Goal: Transaction & Acquisition: Purchase product/service

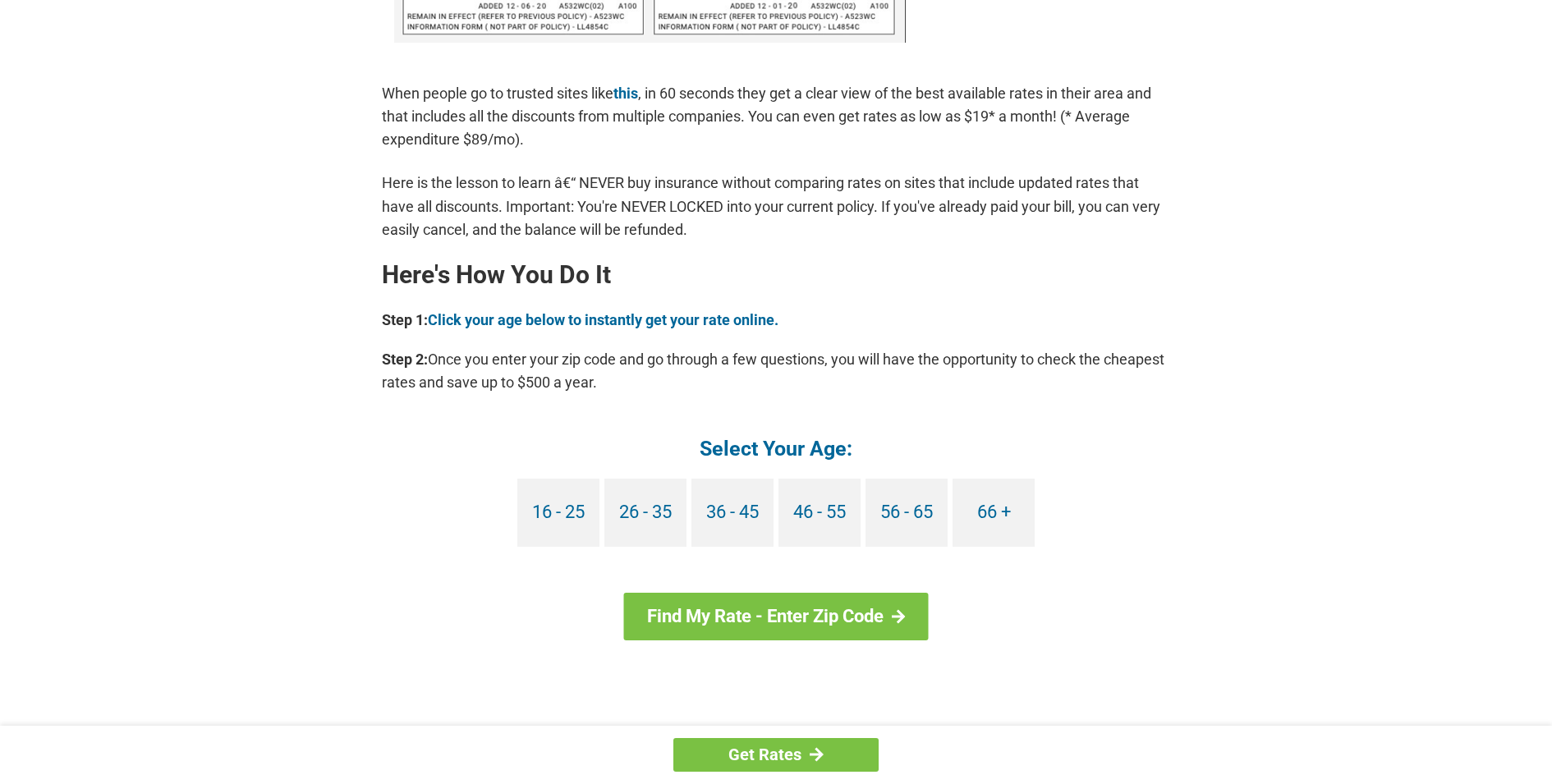
scroll to position [1313, 0]
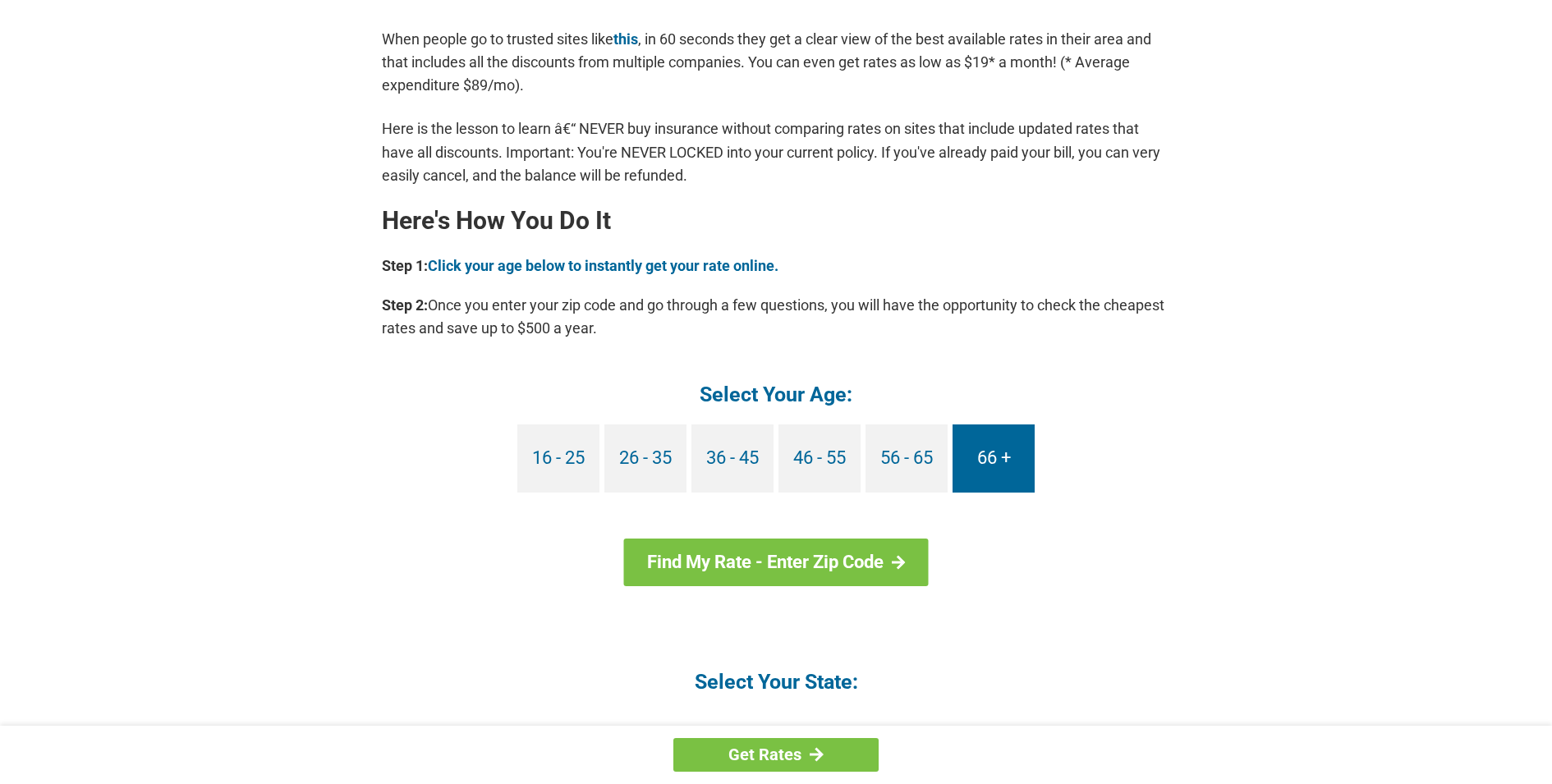
click at [989, 463] on link "66 +" at bounding box center [993, 457] width 82 height 68
click at [987, 463] on link "66 +" at bounding box center [993, 457] width 82 height 68
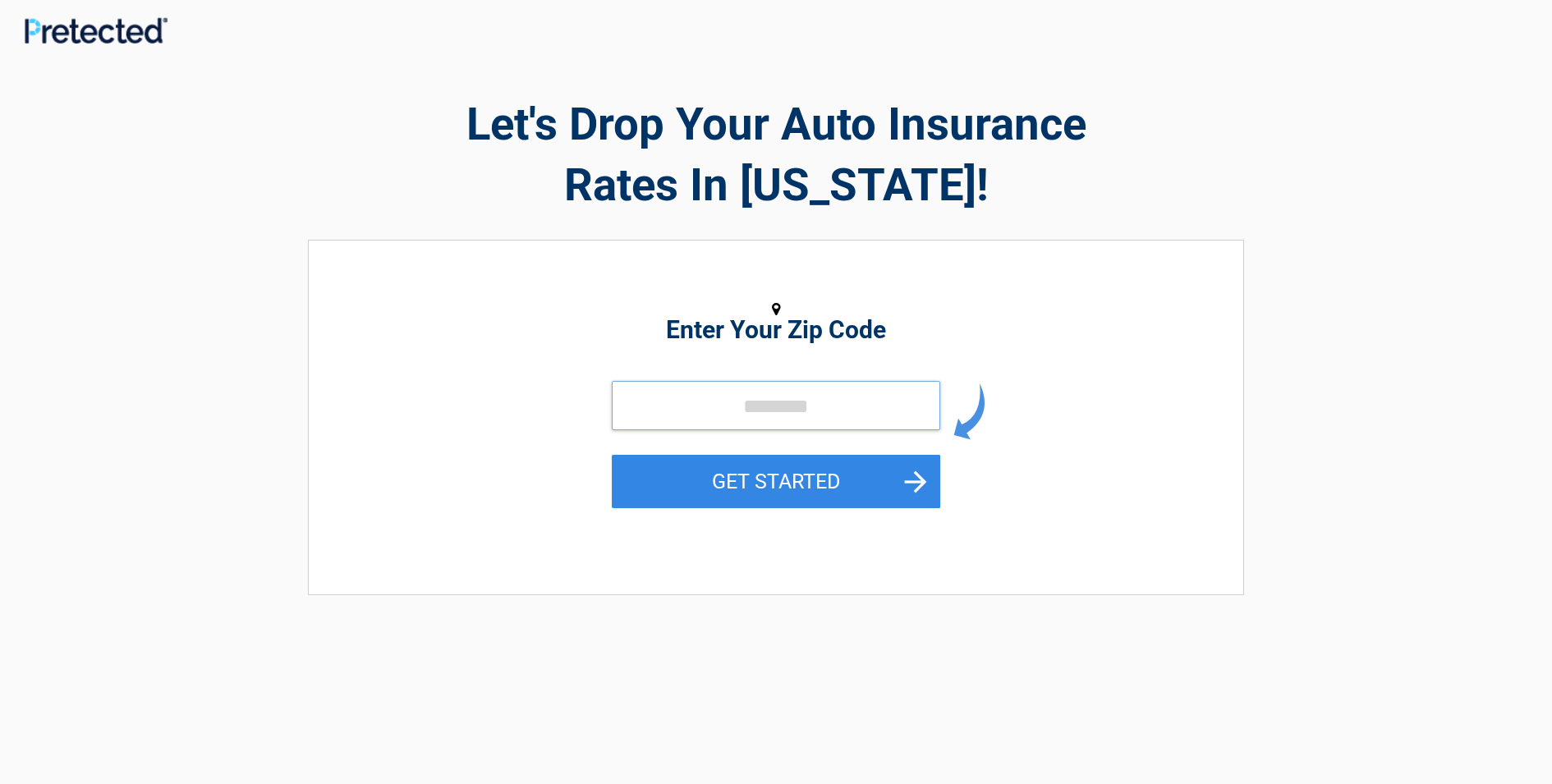
click at [732, 409] on input "tel" at bounding box center [776, 405] width 329 height 49
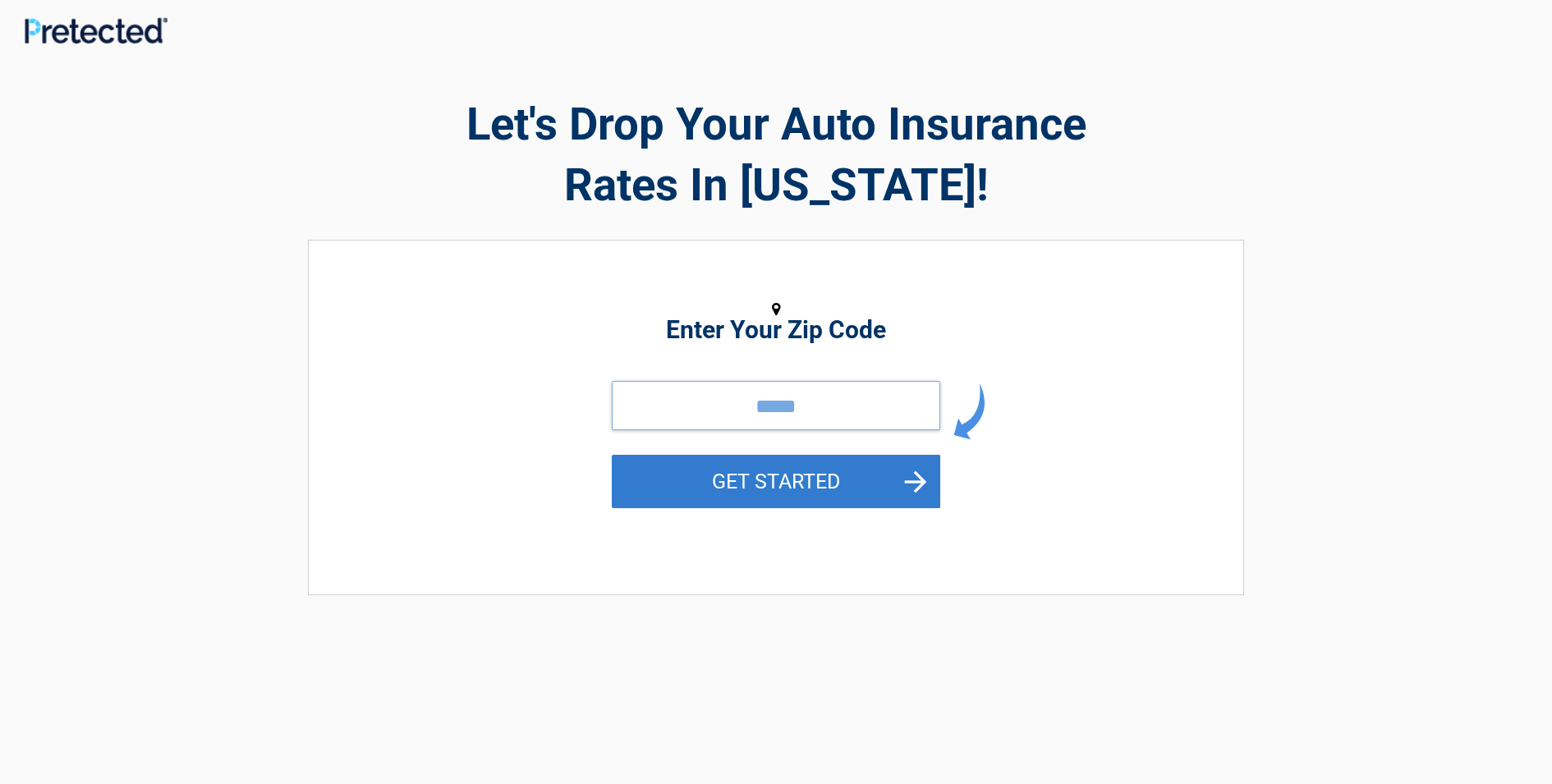
type input "*****"
click at [918, 478] on button "GET STARTED" at bounding box center [776, 481] width 329 height 53
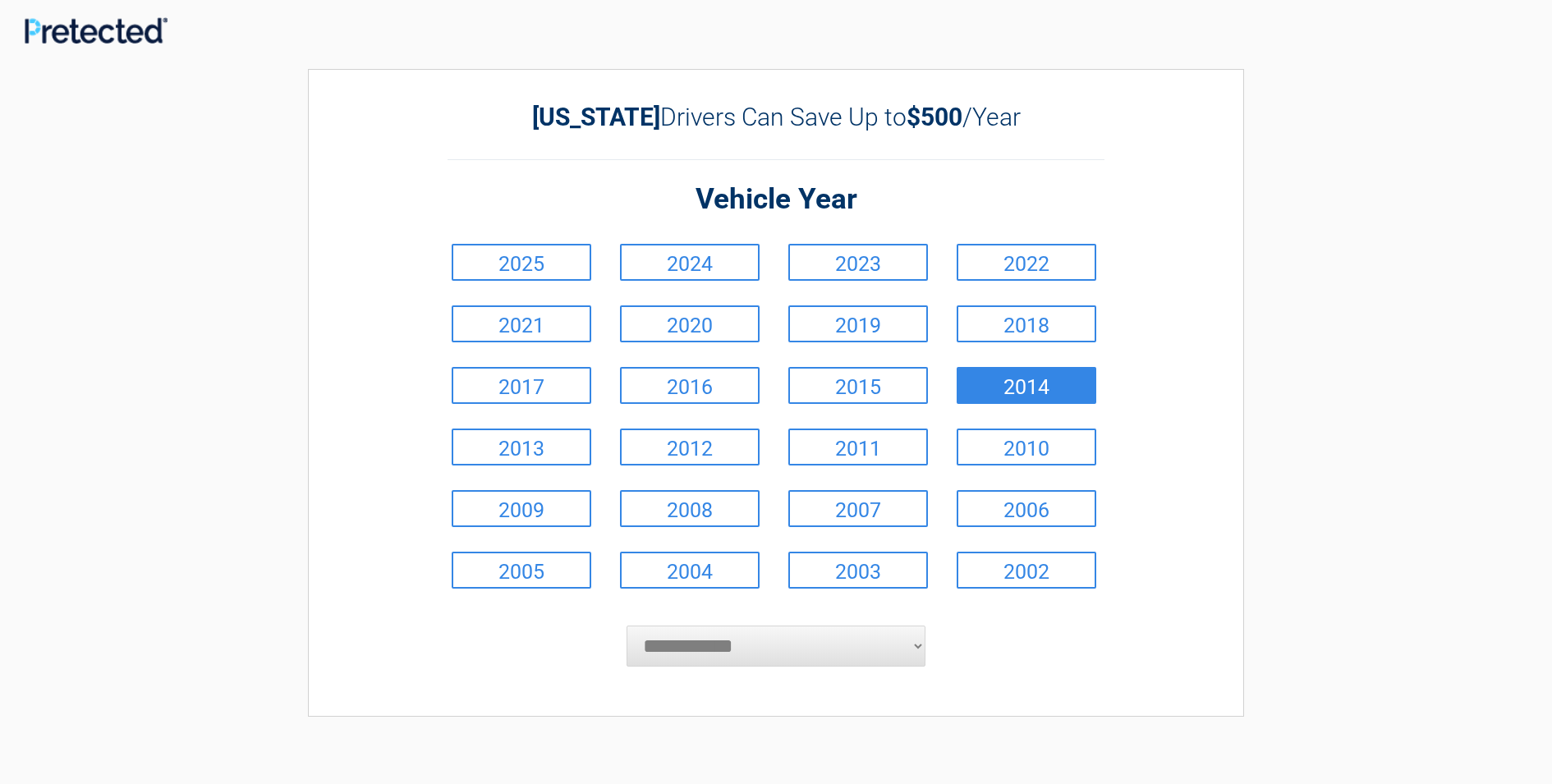
click at [1021, 392] on link "2014" at bounding box center [1026, 386] width 139 height 37
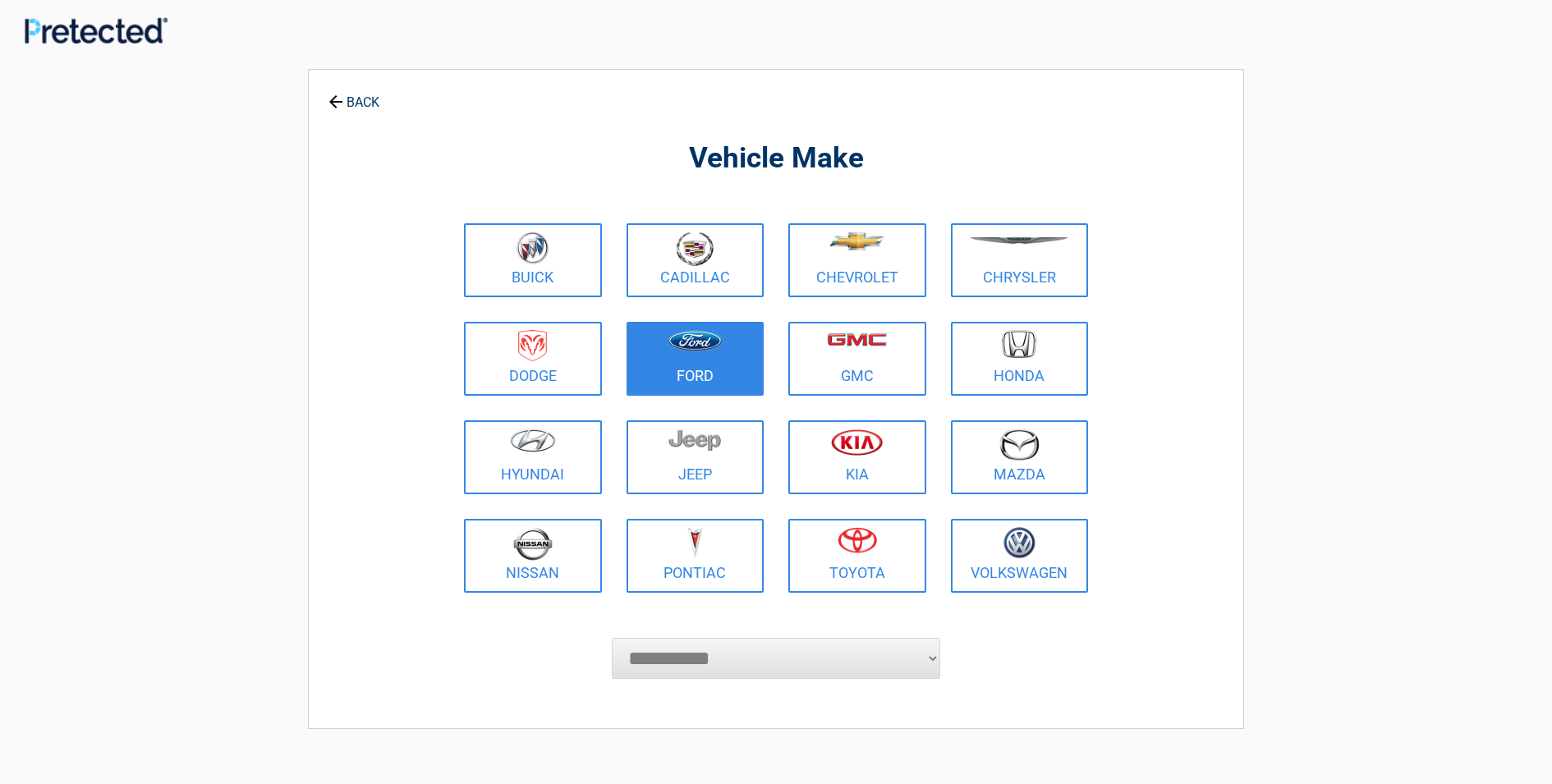
click at [717, 366] on link "Ford" at bounding box center [695, 358] width 138 height 74
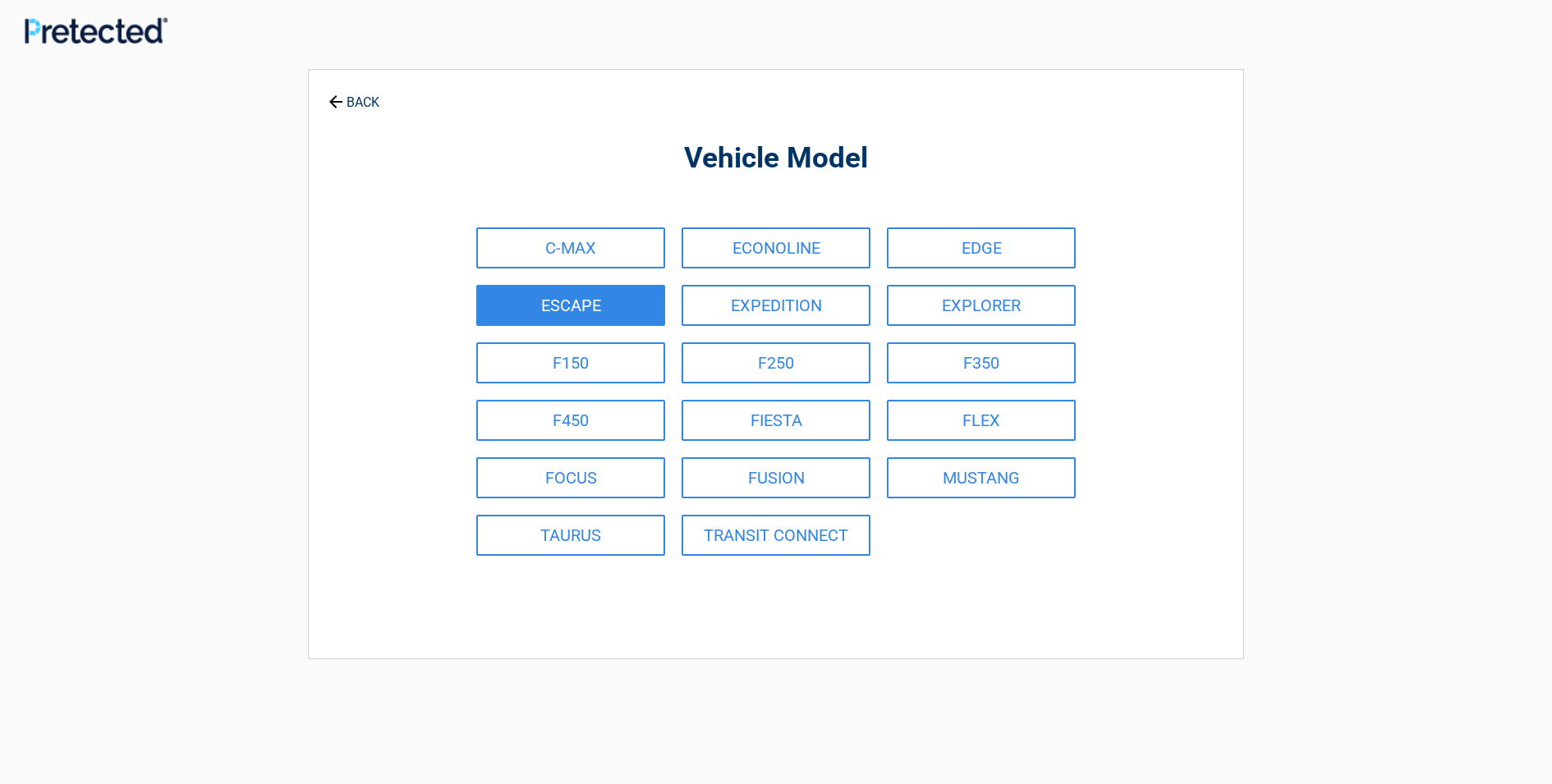
click at [619, 311] on link "ESCAPE" at bounding box center [570, 305] width 188 height 41
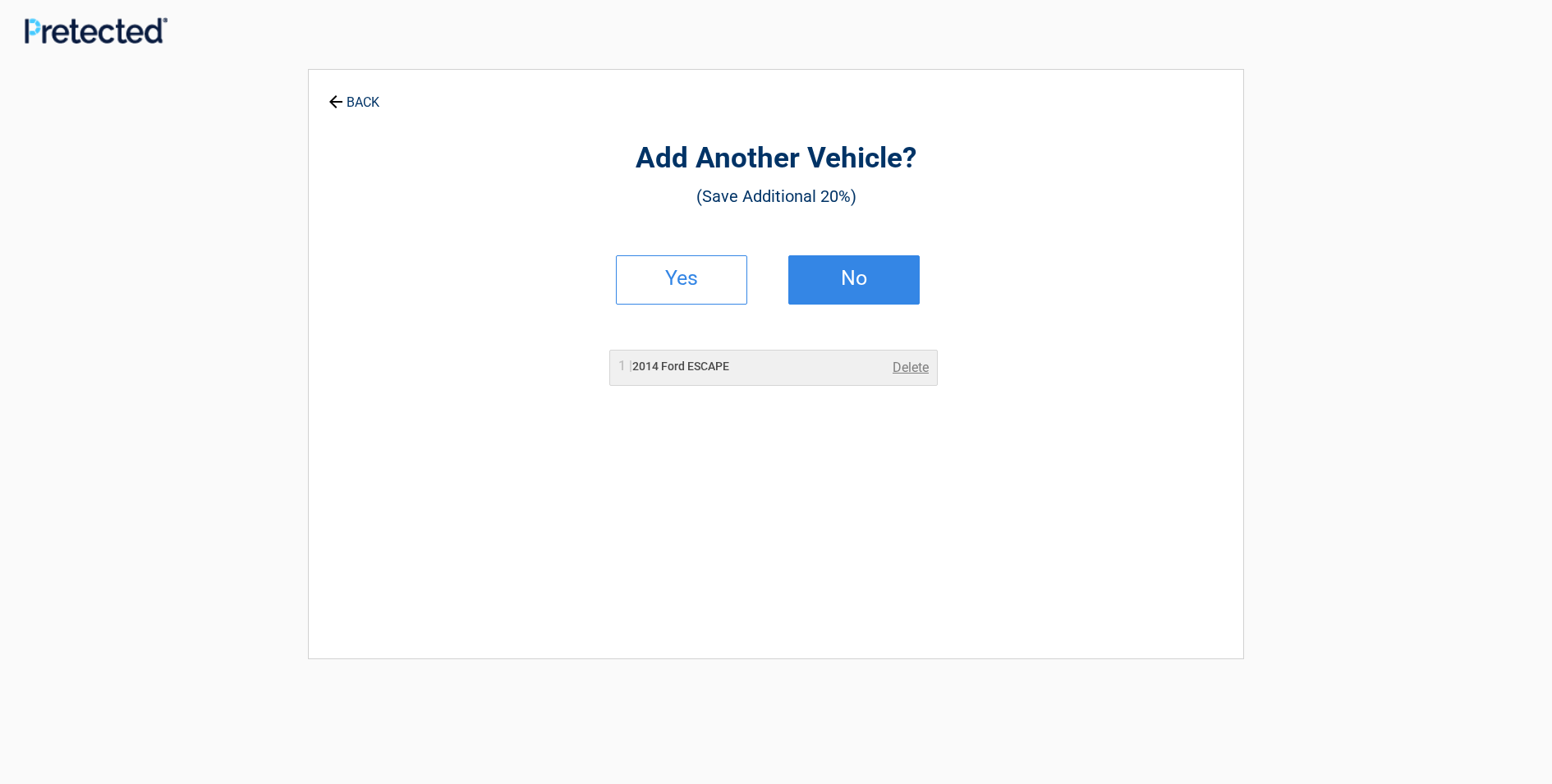
click at [851, 282] on h2 "No" at bounding box center [854, 279] width 97 height 12
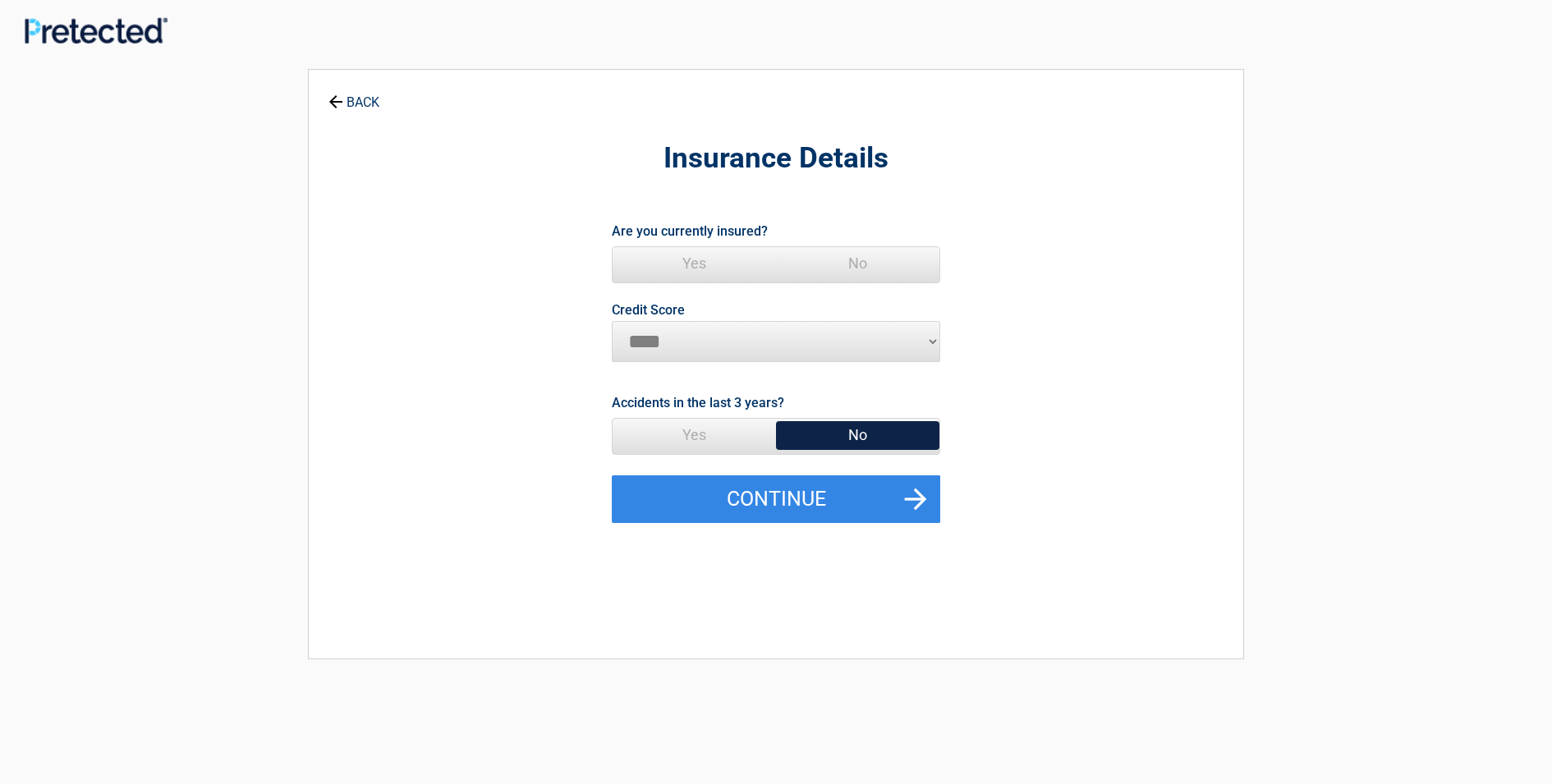
click at [696, 266] on span "Yes" at bounding box center [694, 263] width 163 height 32
